Goal: Transaction & Acquisition: Purchase product/service

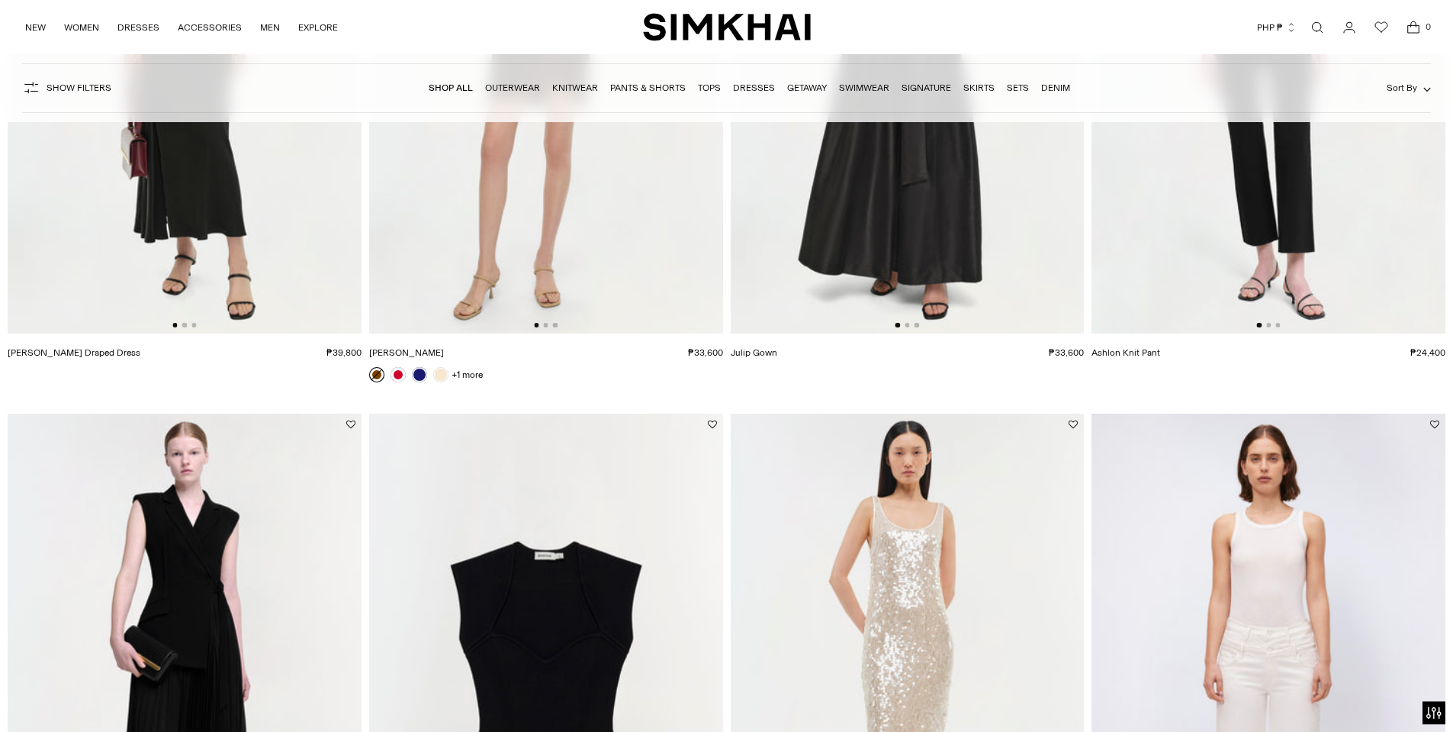
scroll to position [534, 0]
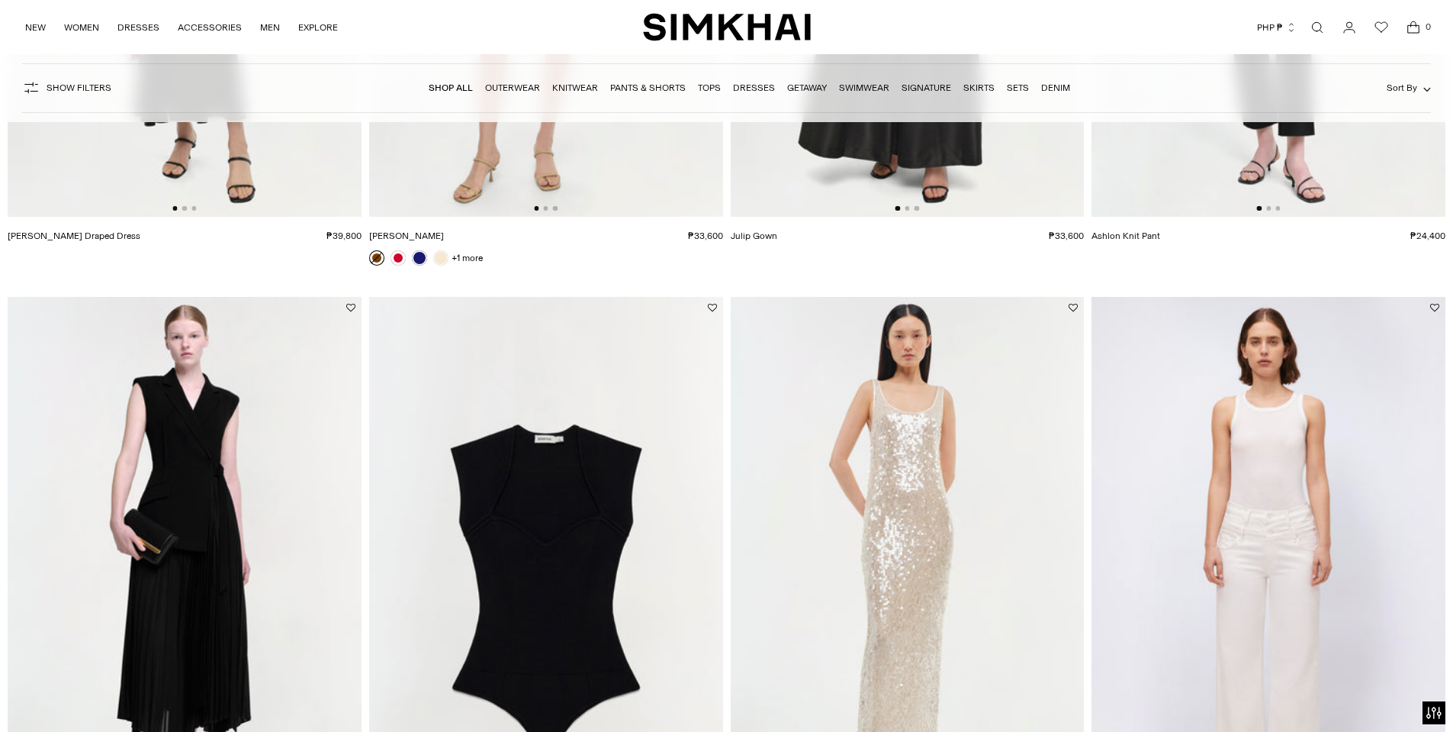
click at [170, 405] on img at bounding box center [185, 562] width 354 height 531
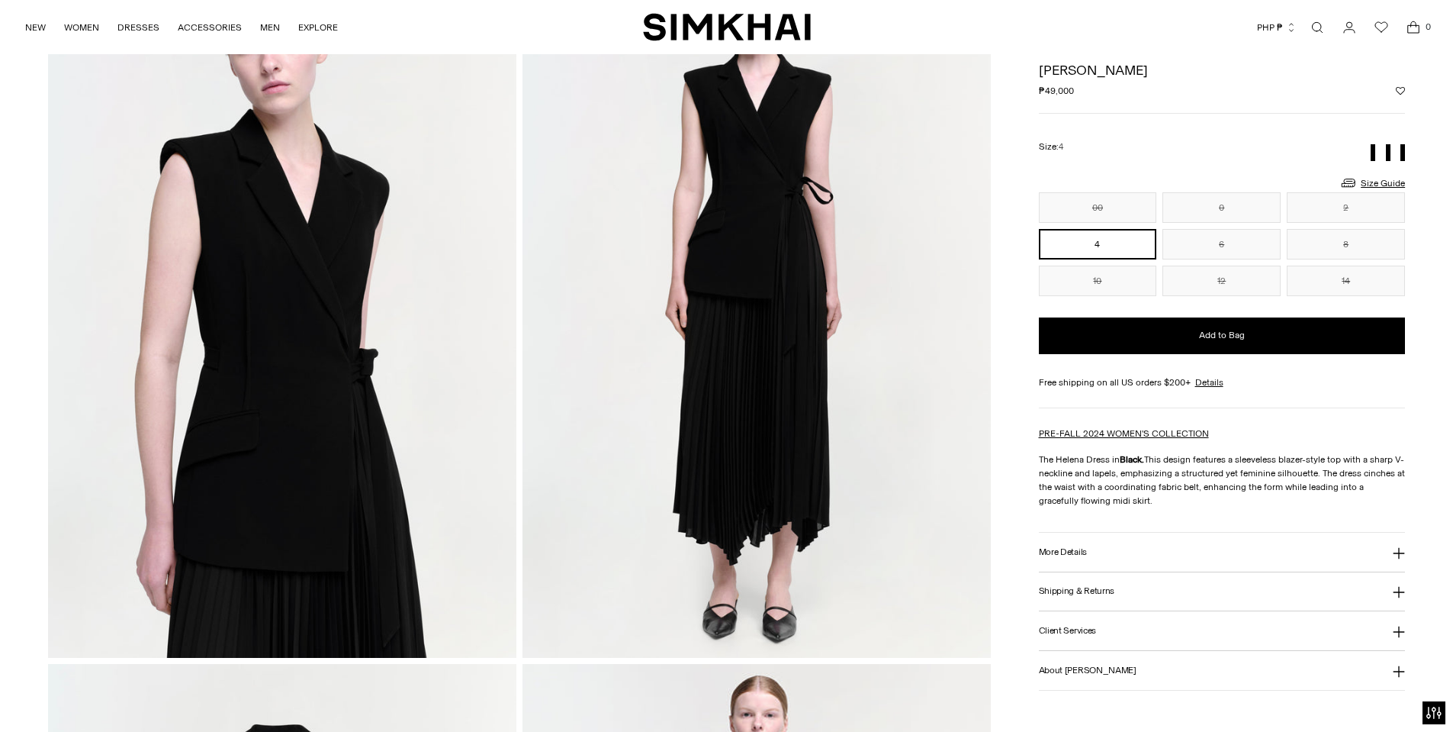
scroll to position [909, 0]
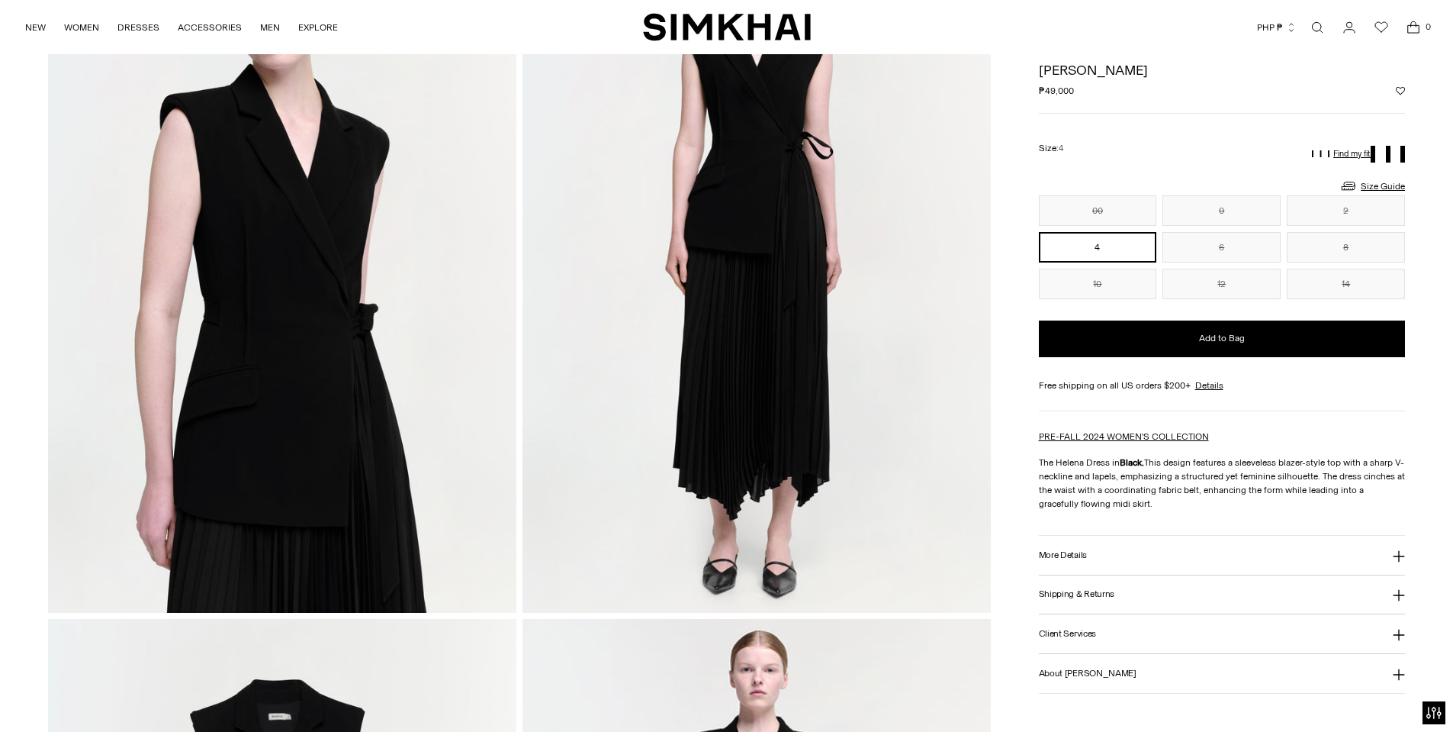
drag, startPoint x: 762, startPoint y: 339, endPoint x: 710, endPoint y: 298, distance: 65.8
click at [710, 298] on img at bounding box center [757, 261] width 468 height 703
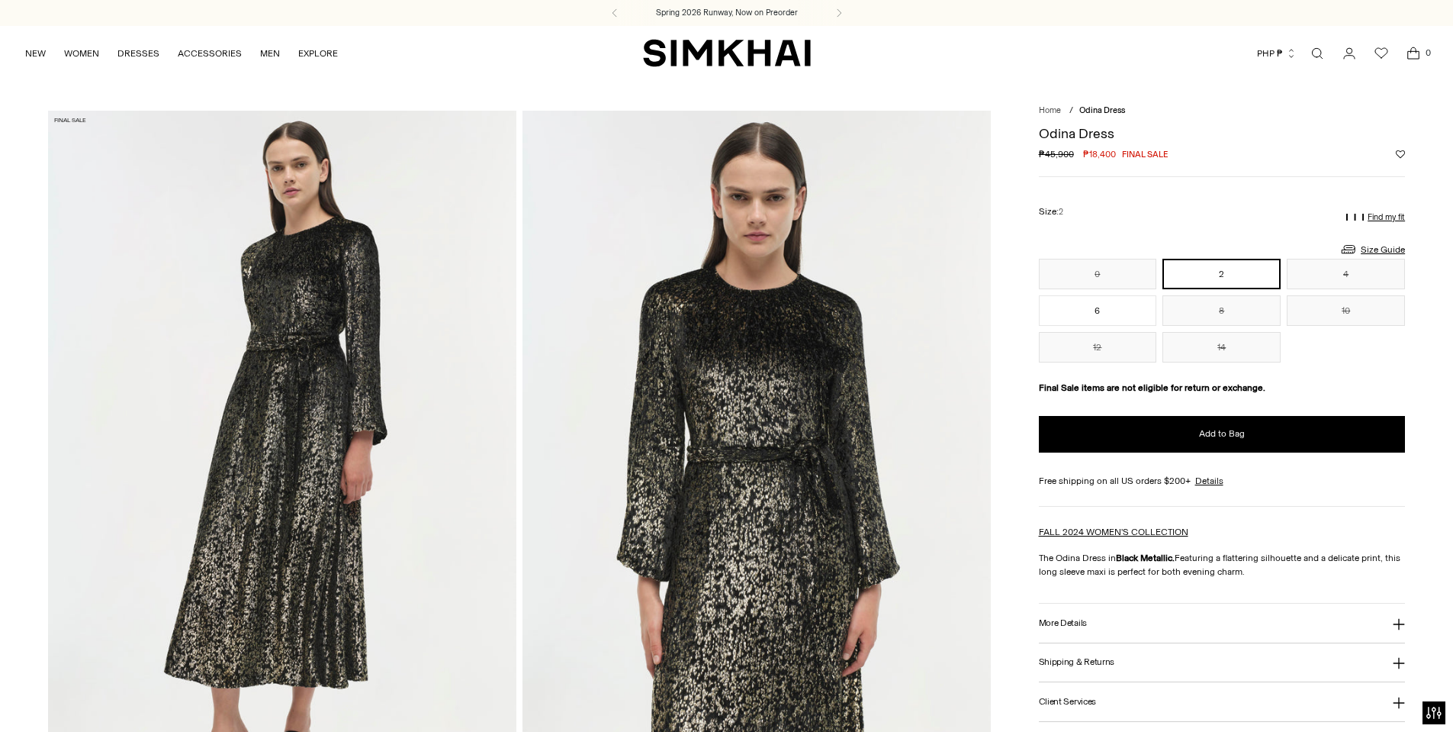
click at [1284, 53] on button "PHP ₱" at bounding box center [1277, 54] width 40 height 34
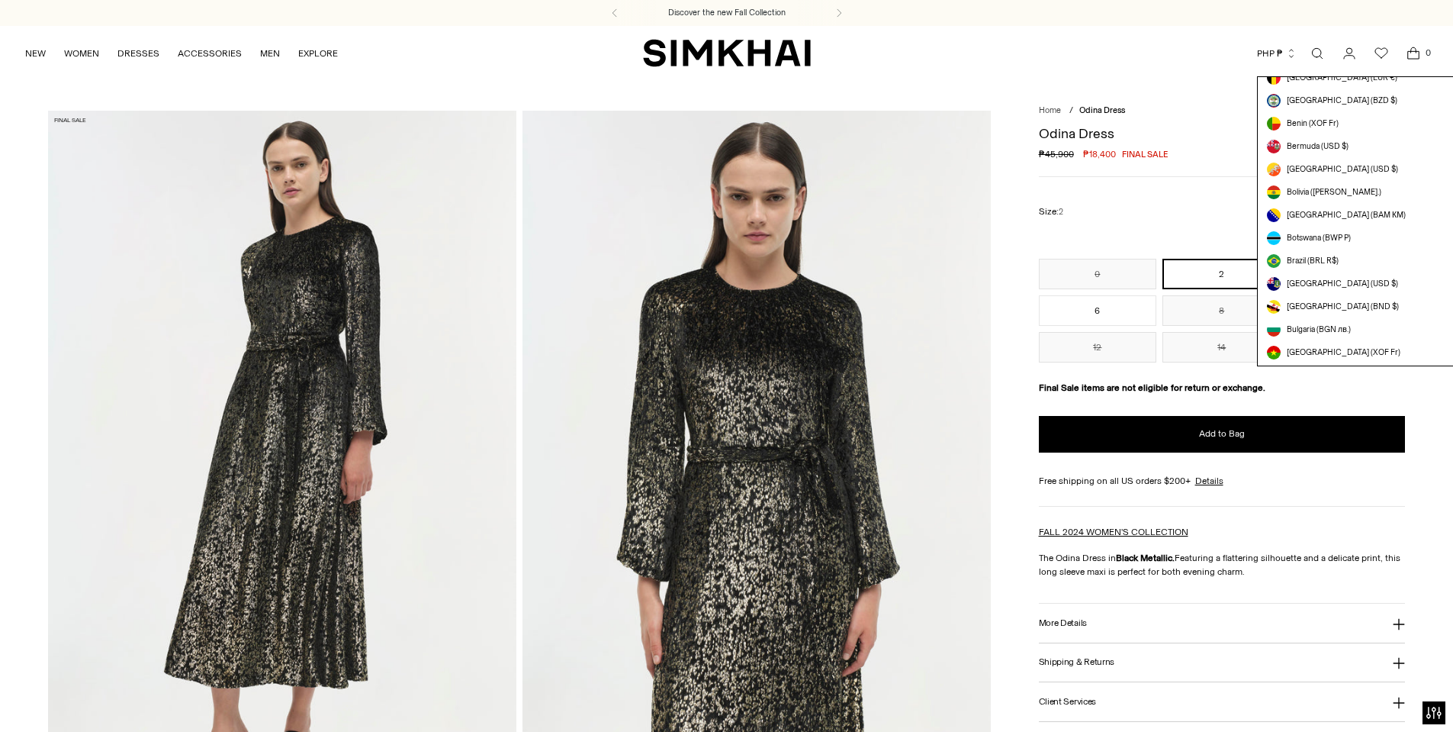
scroll to position [4321, 0]
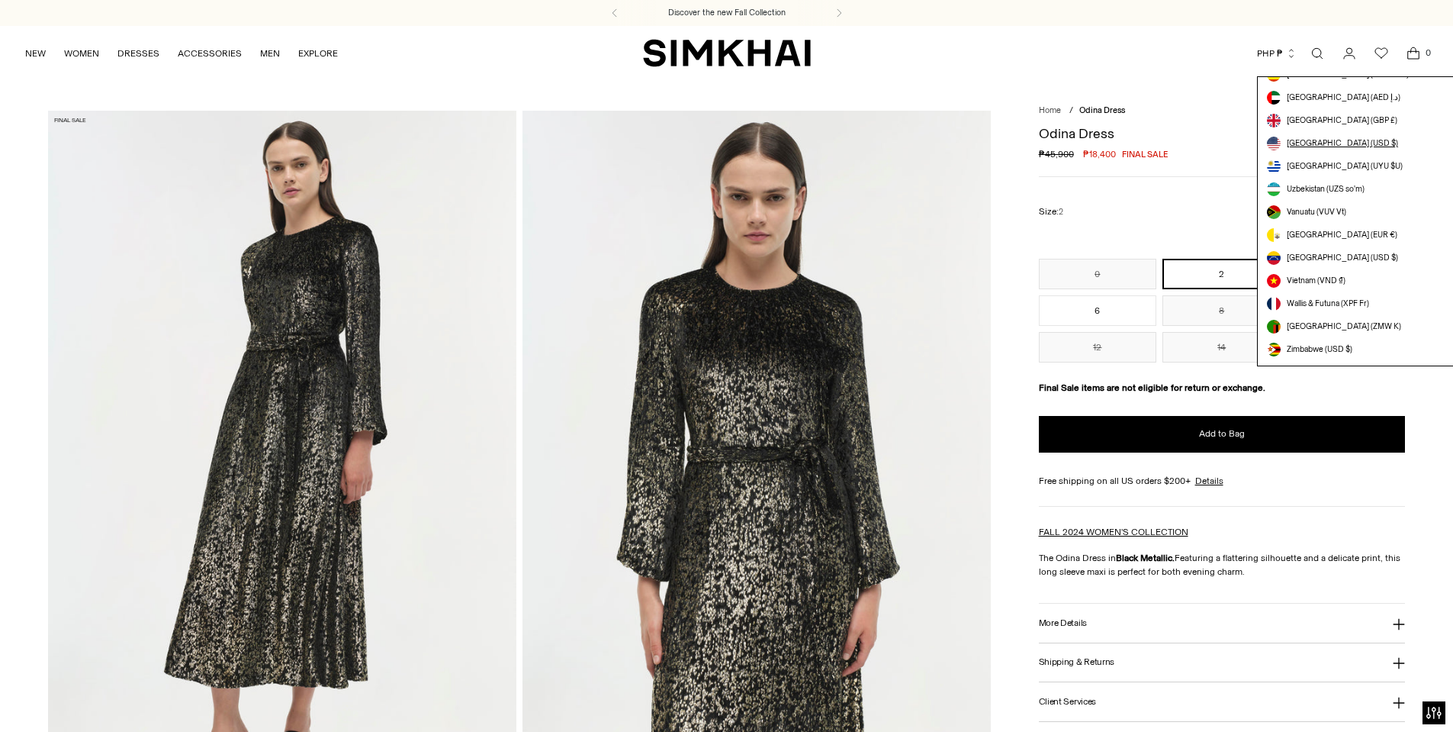
click at [1320, 143] on span "[GEOGRAPHIC_DATA] (USD $)" at bounding box center [1342, 143] width 111 height 12
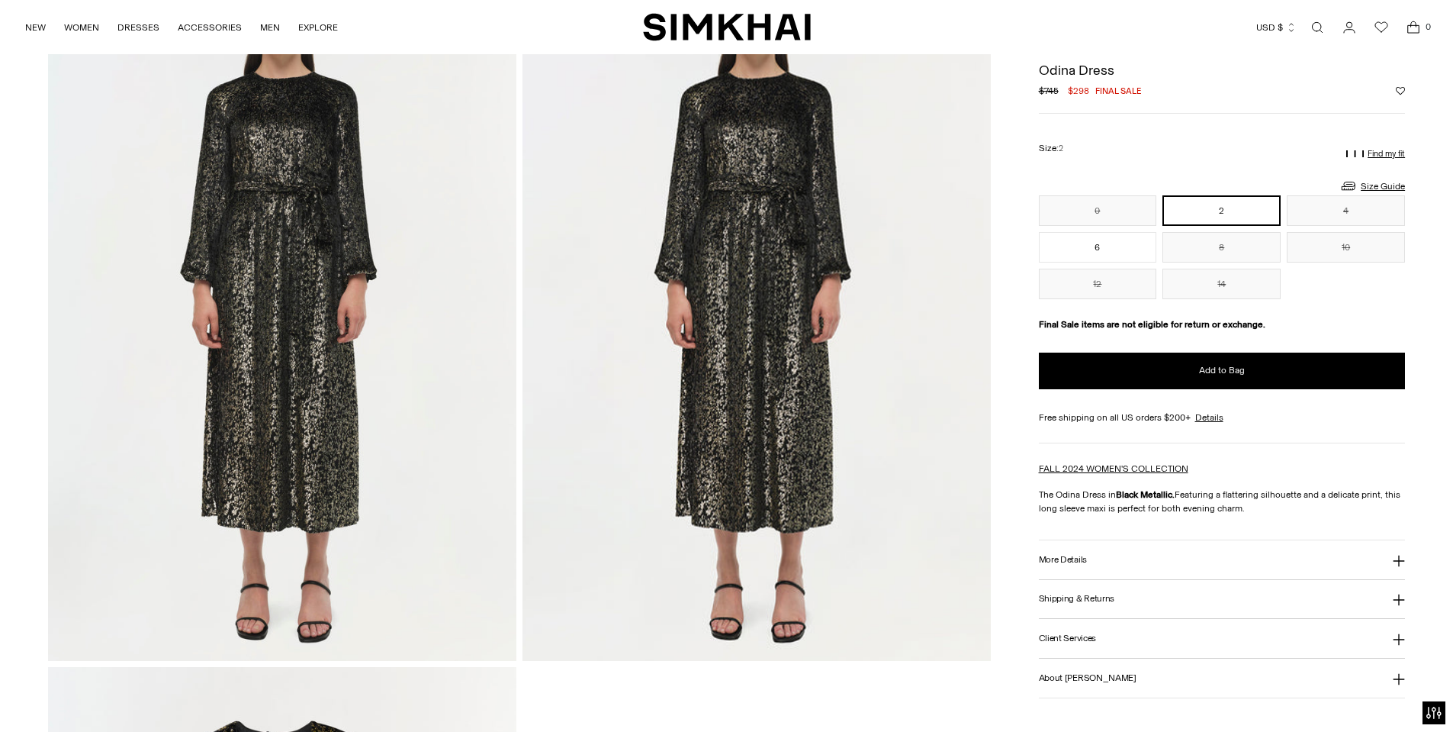
scroll to position [1450, 0]
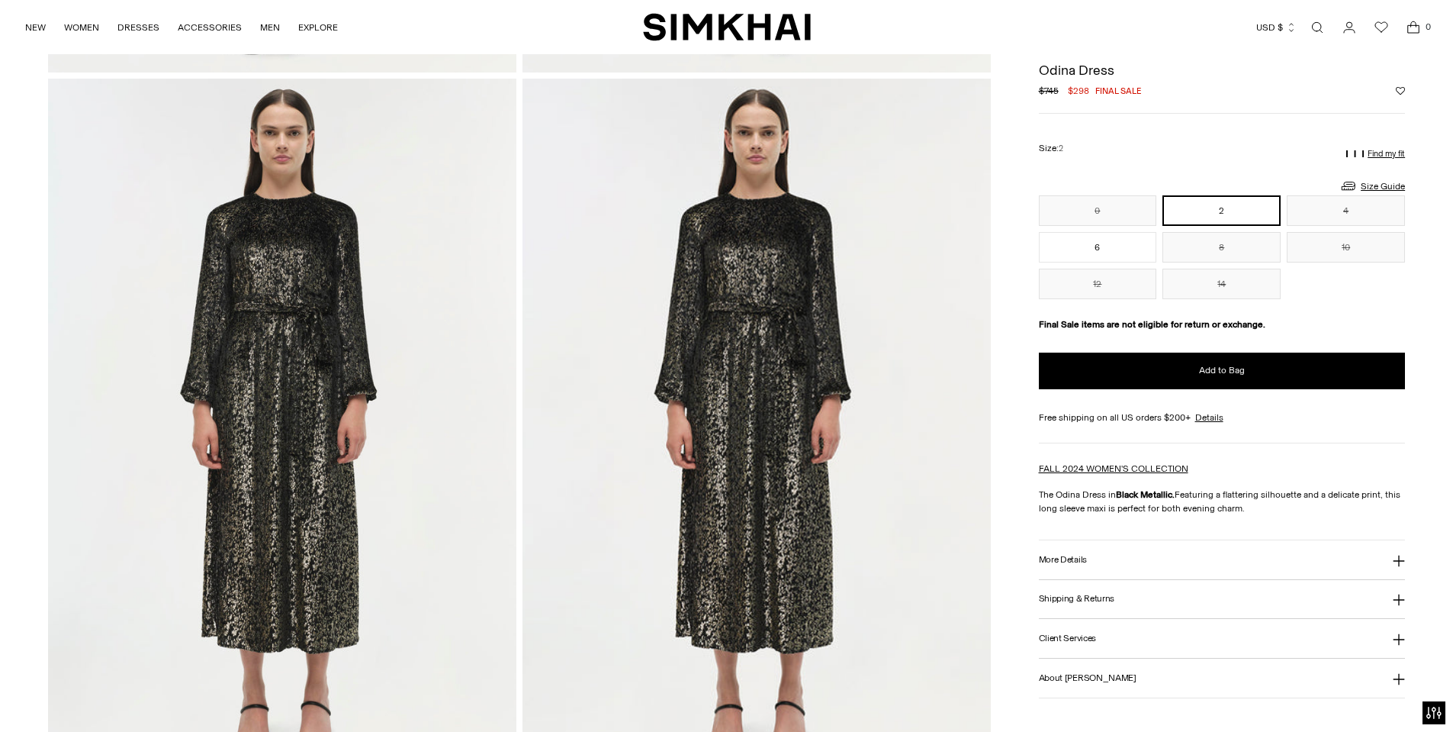
click at [401, 330] on img at bounding box center [282, 430] width 468 height 703
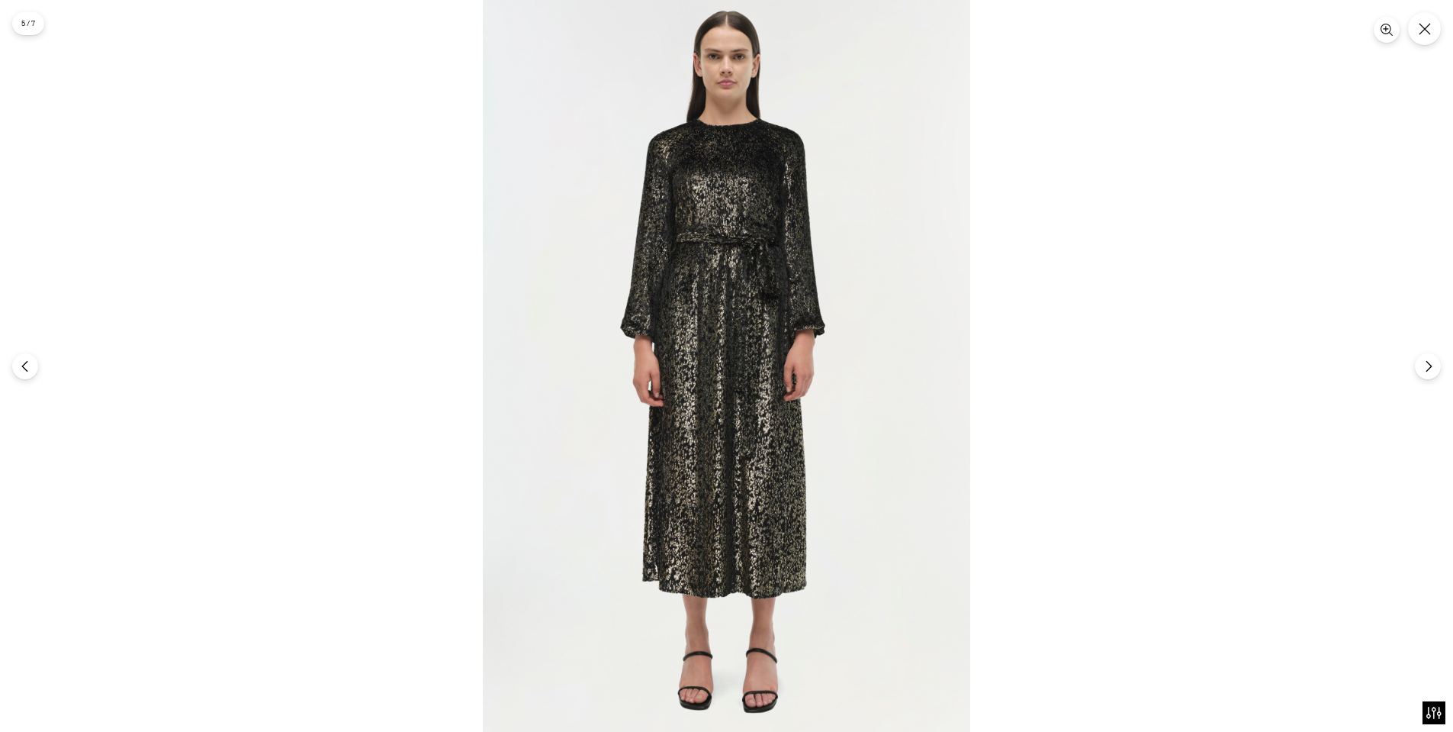
click at [1427, 51] on div at bounding box center [726, 366] width 1453 height 732
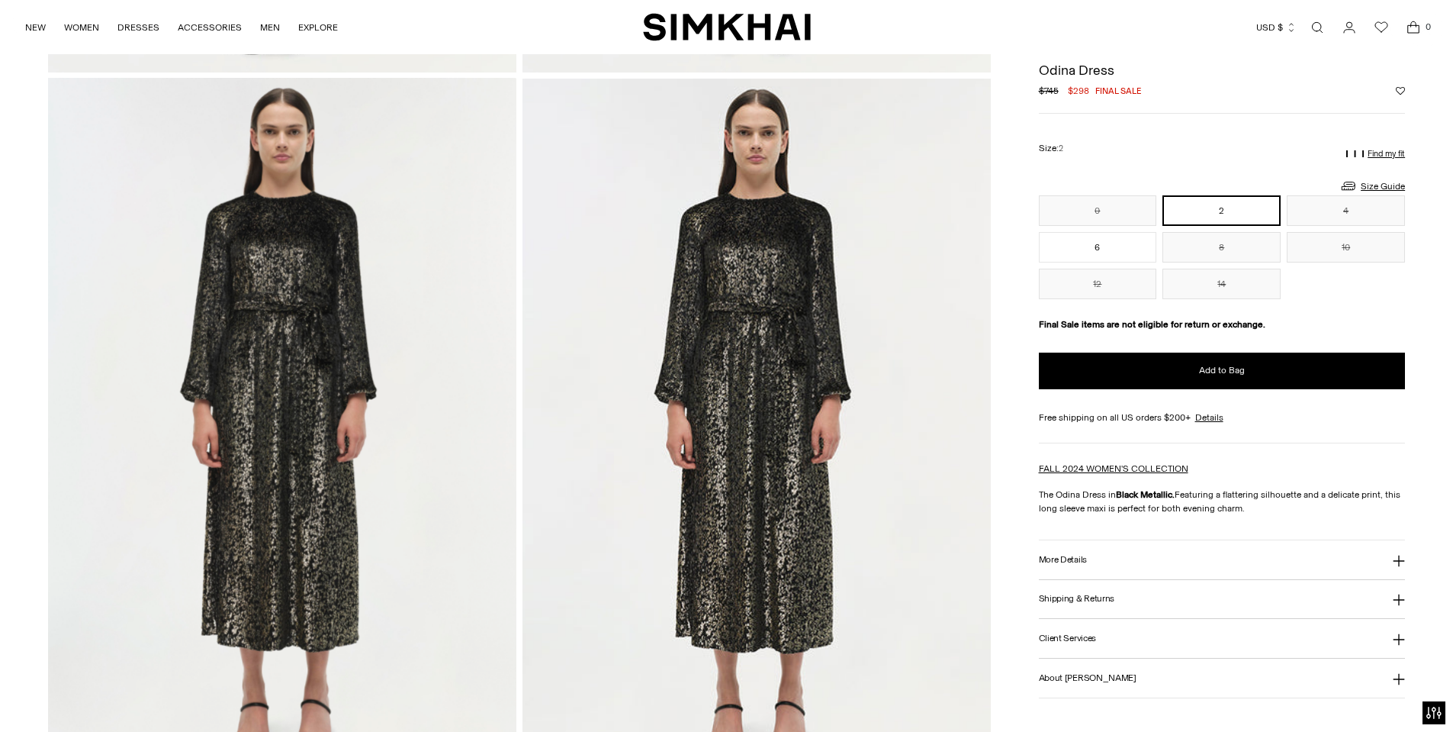
click at [1426, 36] on button "Close" at bounding box center [1425, 29] width 36 height 36
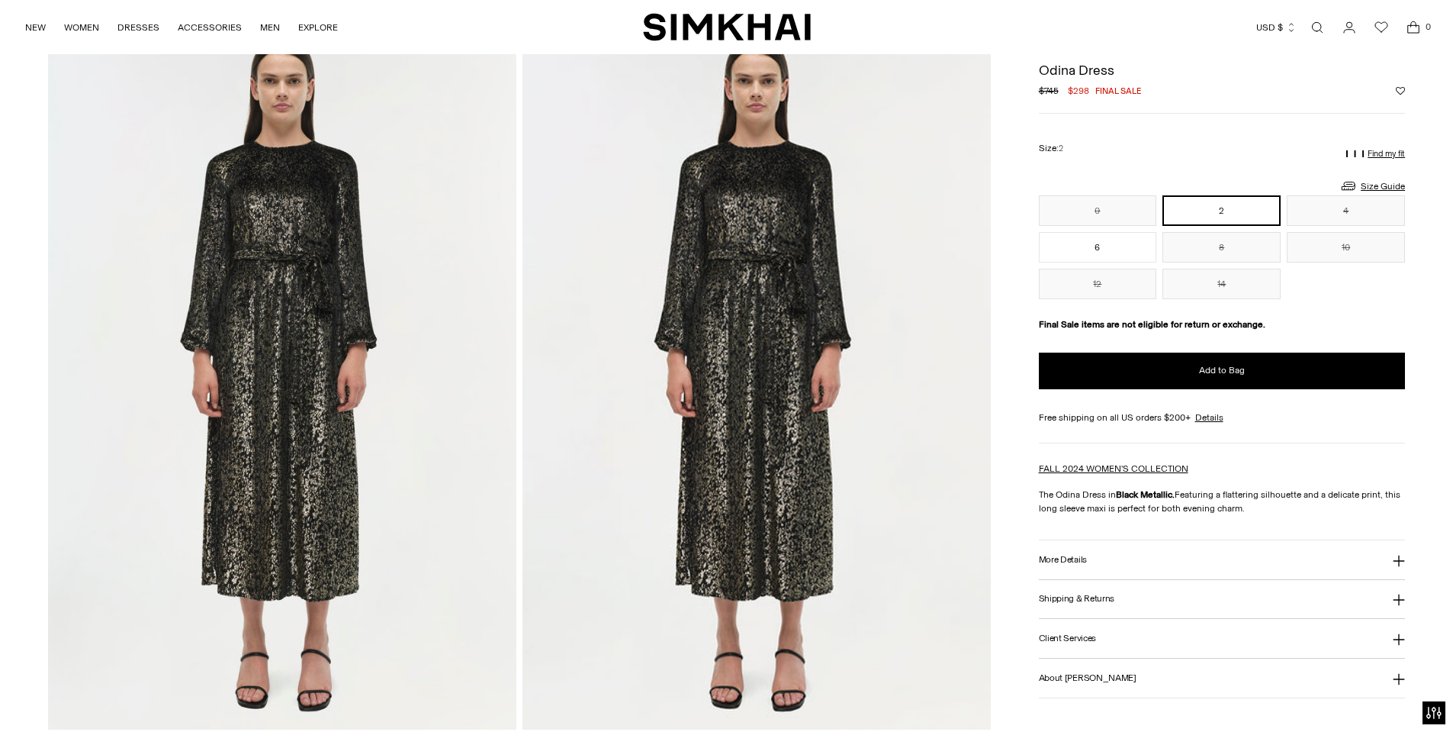
scroll to position [1526, 0]
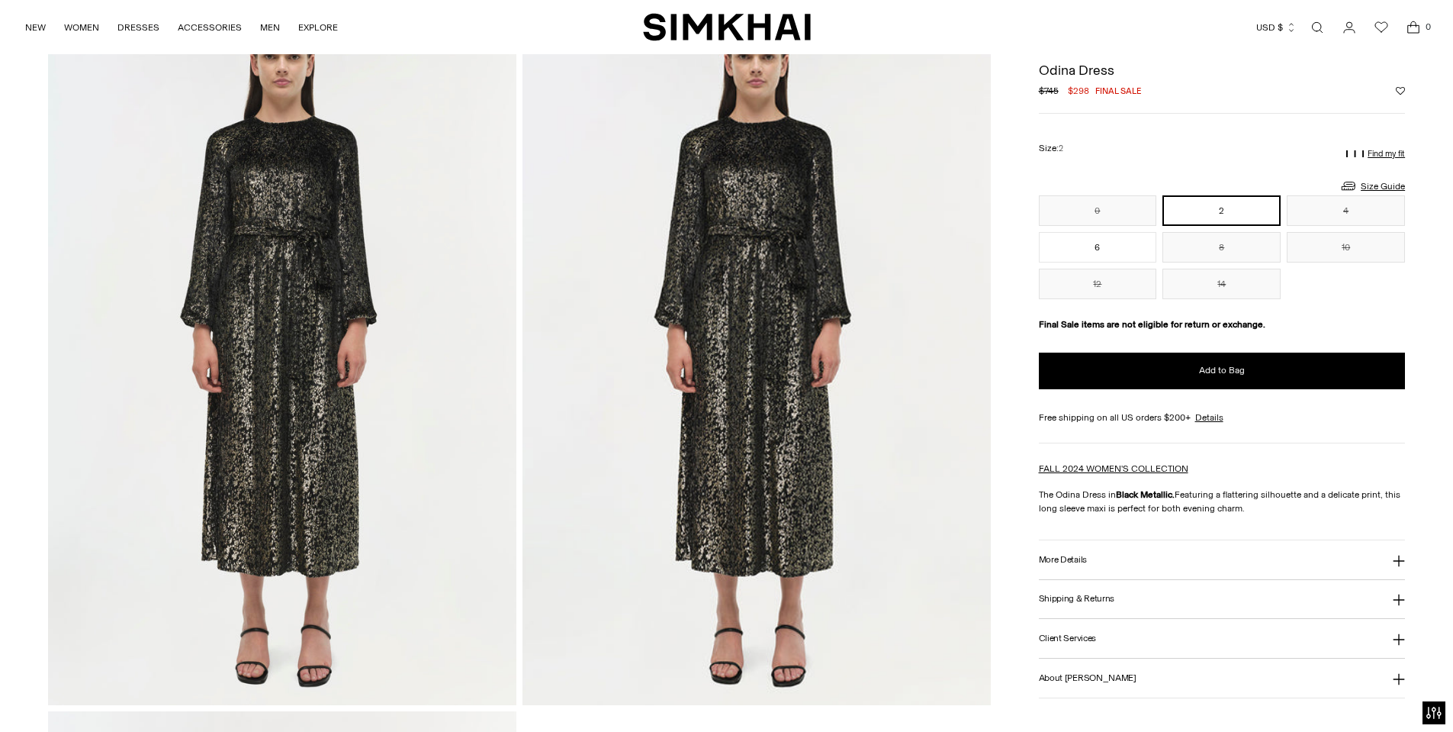
click at [1101, 554] on button "More Details" at bounding box center [1222, 559] width 367 height 39
click at [771, 230] on img at bounding box center [757, 353] width 468 height 703
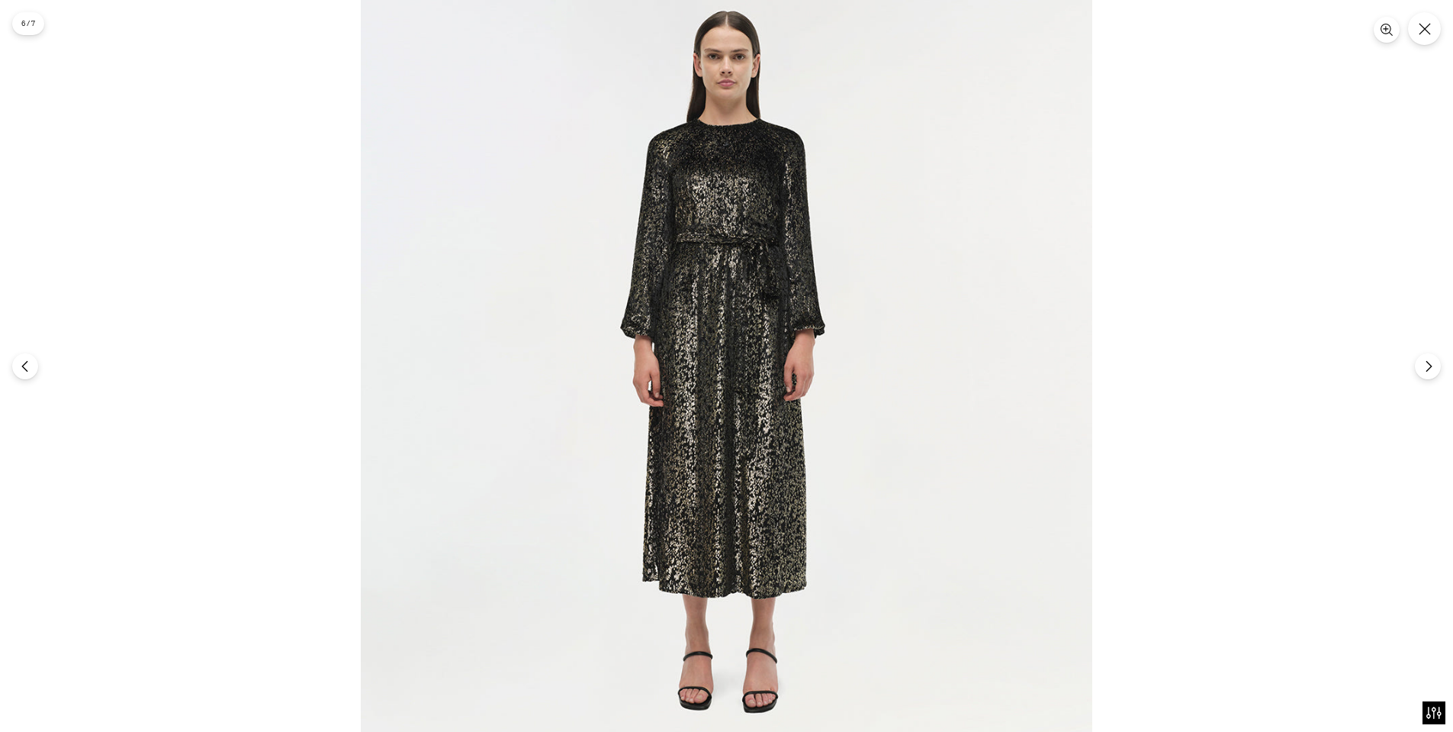
click at [666, 246] on img at bounding box center [727, 366] width 732 height 732
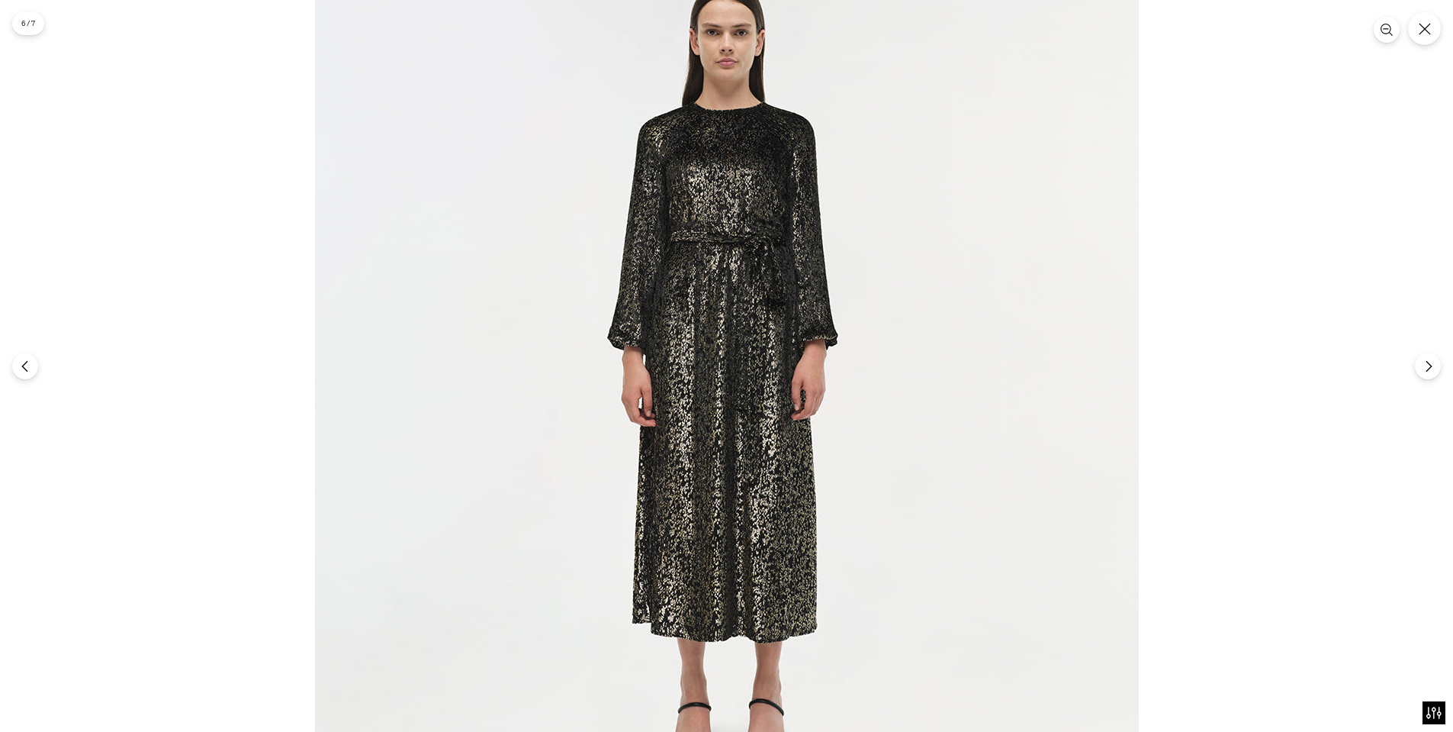
click at [673, 251] on img at bounding box center [727, 381] width 824 height 824
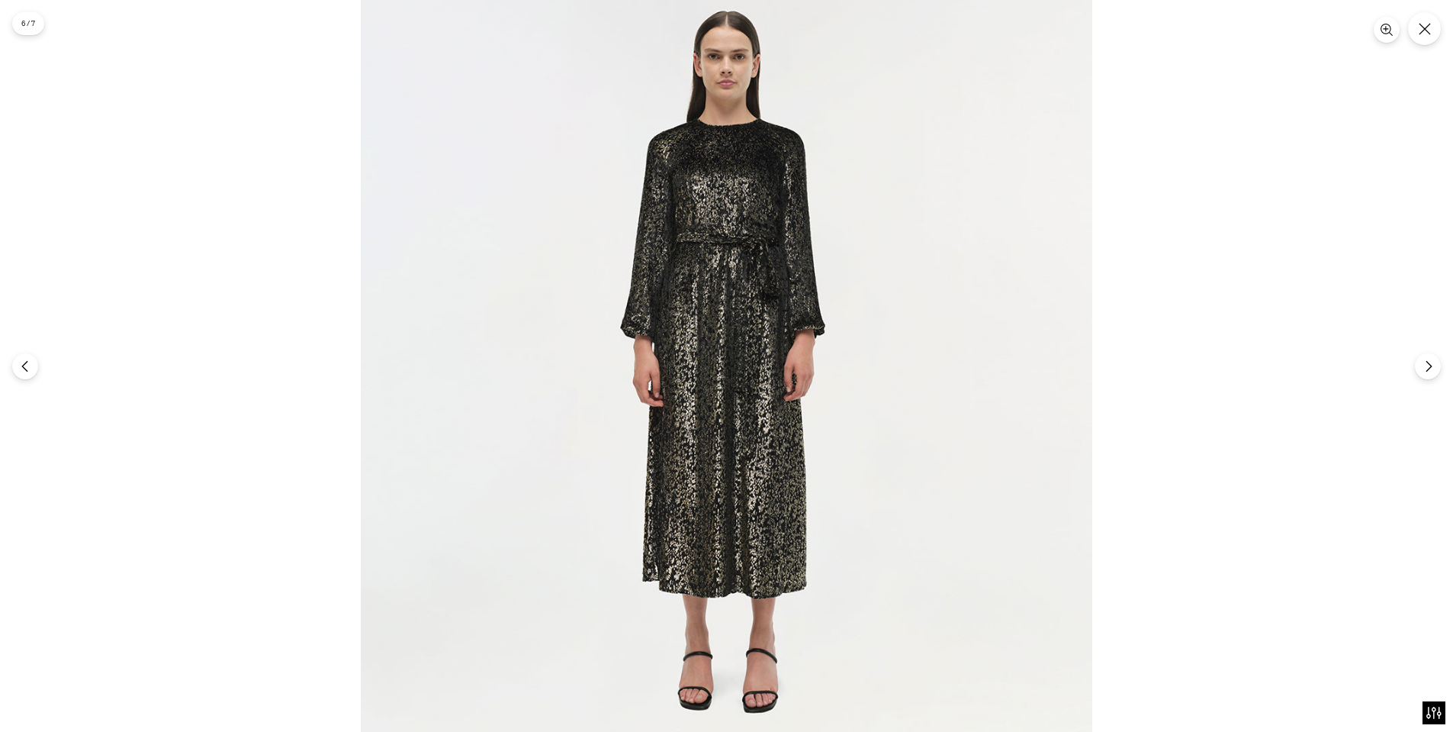
click at [696, 244] on img at bounding box center [727, 366] width 732 height 732
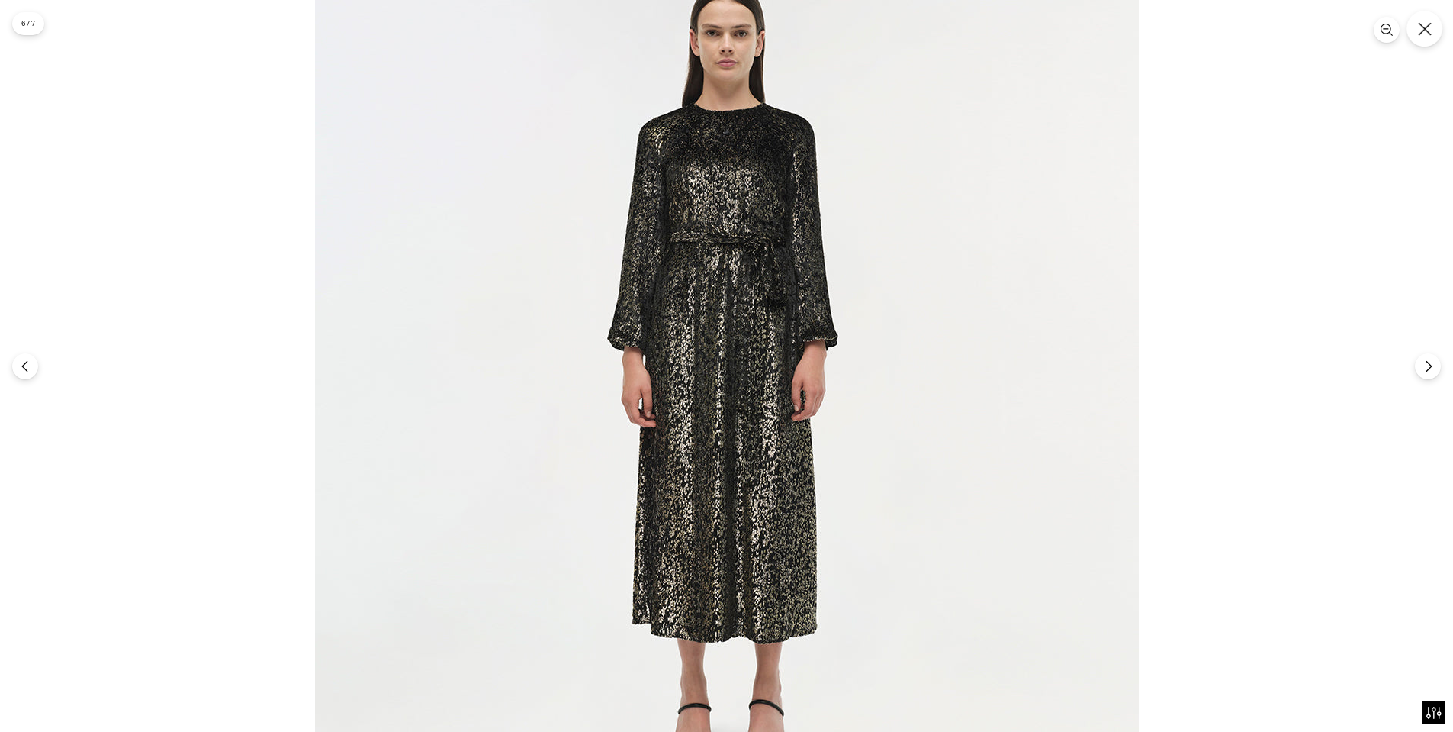
click at [1428, 38] on button "Close" at bounding box center [1425, 29] width 36 height 36
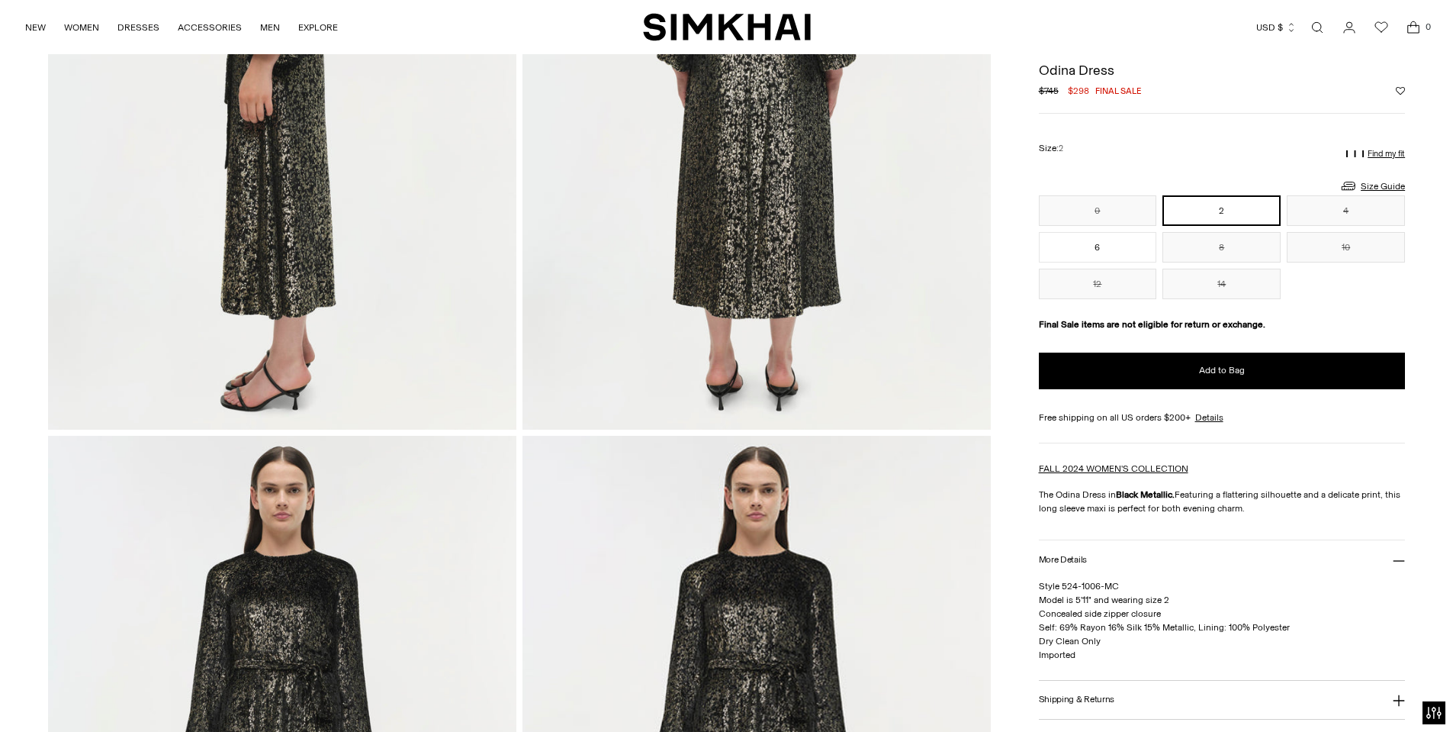
scroll to position [1068, 0]
